Goal: Information Seeking & Learning: Learn about a topic

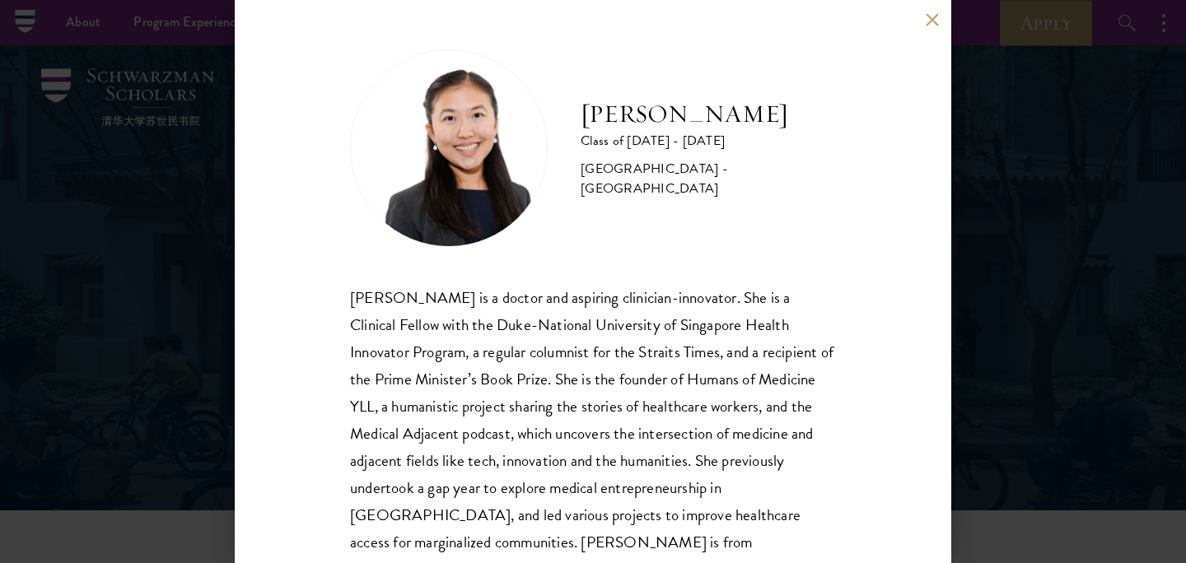
click at [930, 20] on button at bounding box center [932, 19] width 14 height 14
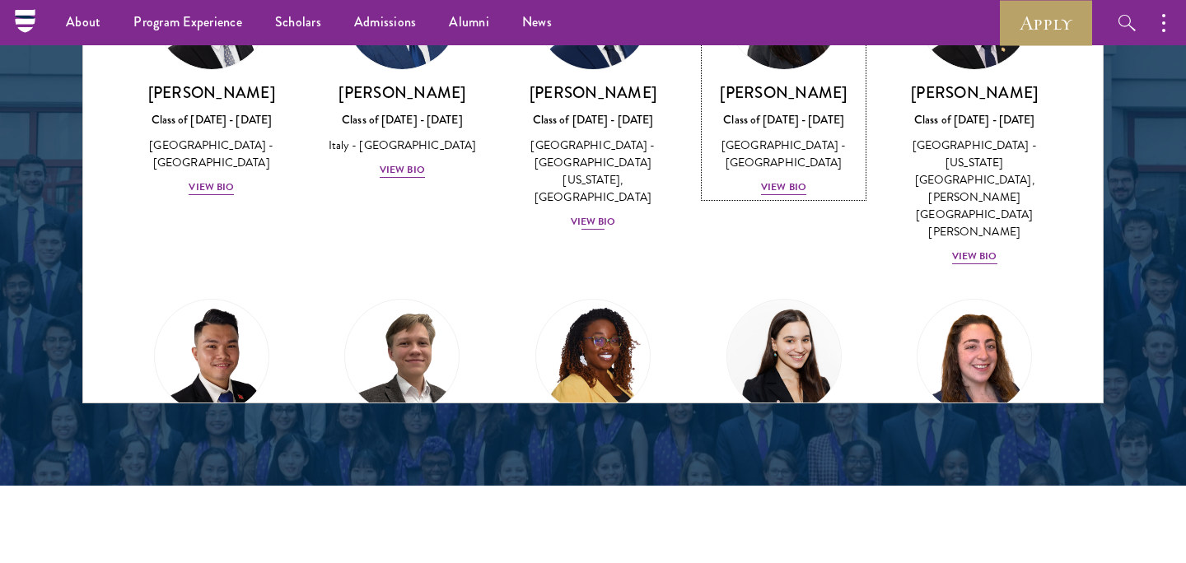
scroll to position [5981, 0]
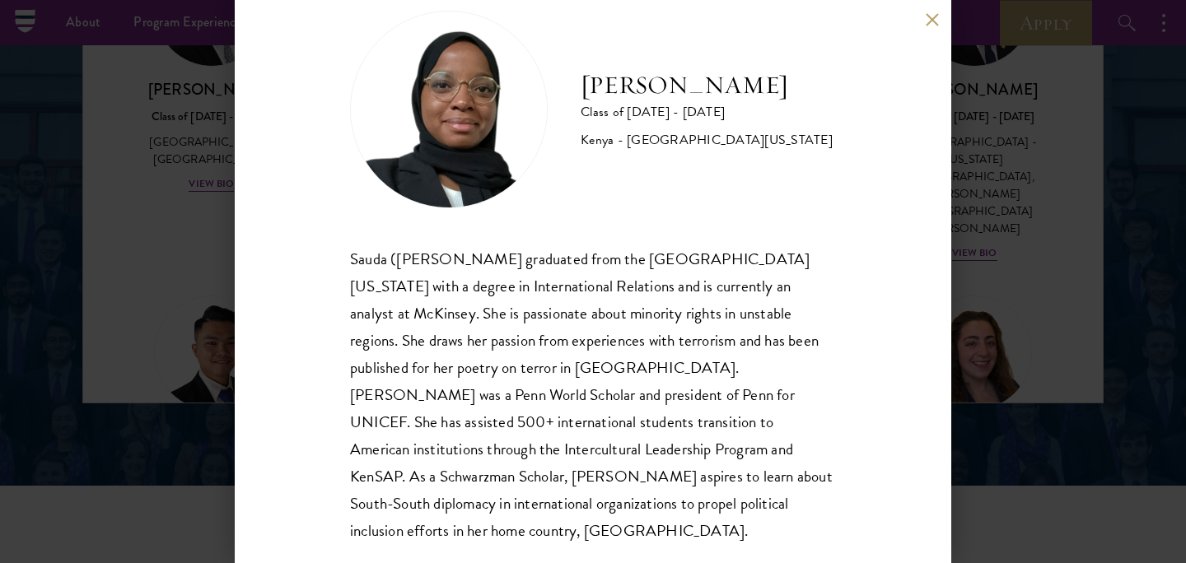
scroll to position [42, 0]
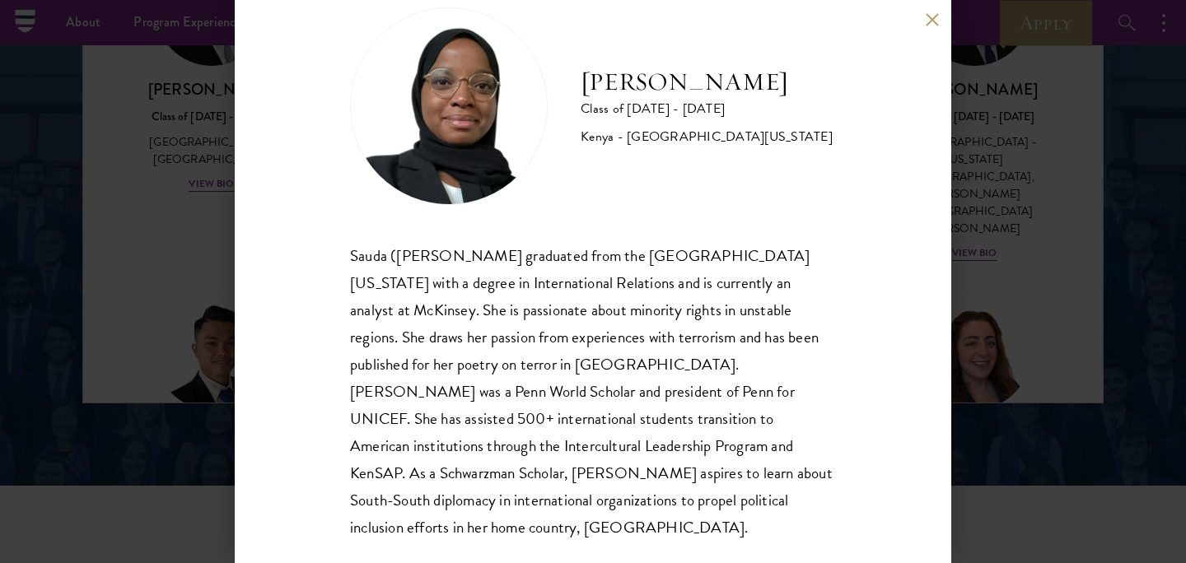
click at [932, 18] on button at bounding box center [932, 19] width 14 height 14
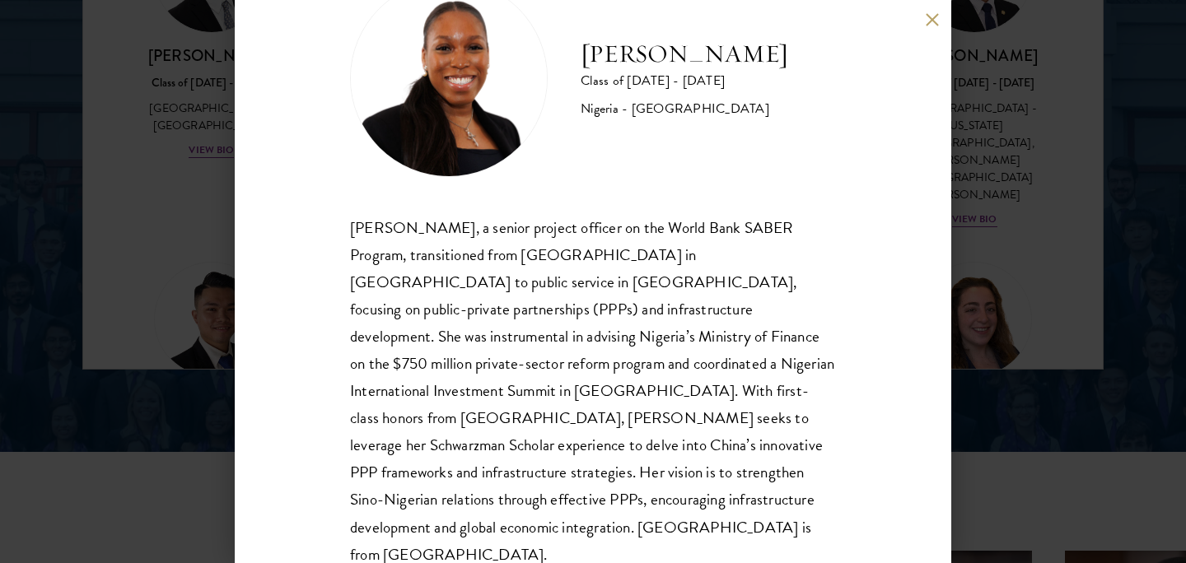
scroll to position [2312, 0]
click at [935, 18] on button at bounding box center [932, 19] width 14 height 14
